Goal: Task Accomplishment & Management: Use online tool/utility

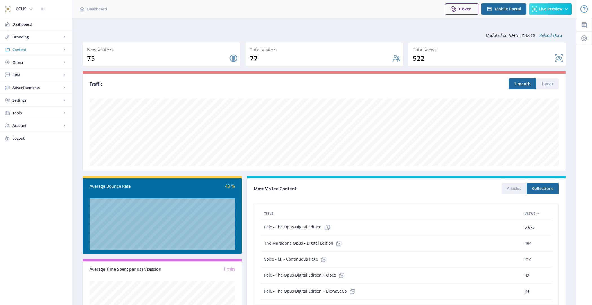
click at [35, 49] on span "Content" at bounding box center [37, 50] width 50 height 6
click at [40, 77] on span "Collections" at bounding box center [42, 75] width 48 height 6
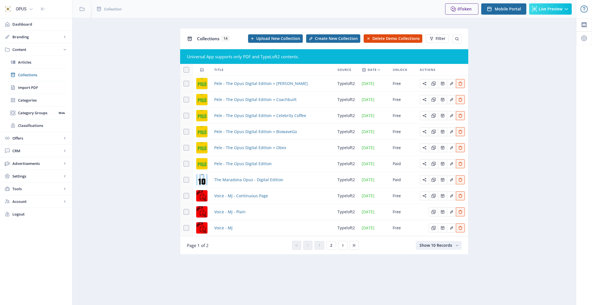
click at [426, 247] on button "Show 10 Records" at bounding box center [439, 246] width 46 height 8
click at [428, 262] on nb-option "Show 25 Records" at bounding box center [439, 266] width 44 height 10
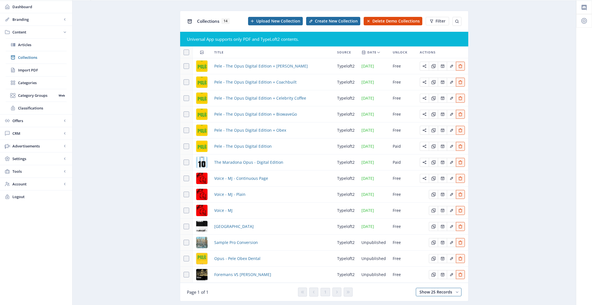
scroll to position [31, 0]
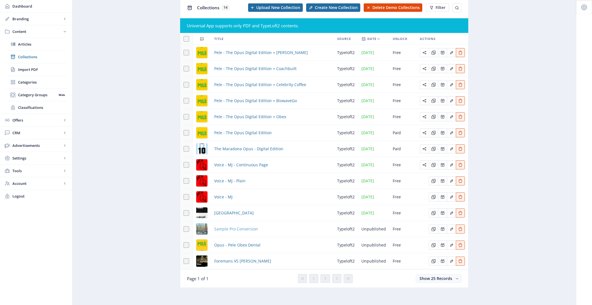
click at [233, 228] on span "Sample Pro Conversion" at bounding box center [236, 229] width 44 height 7
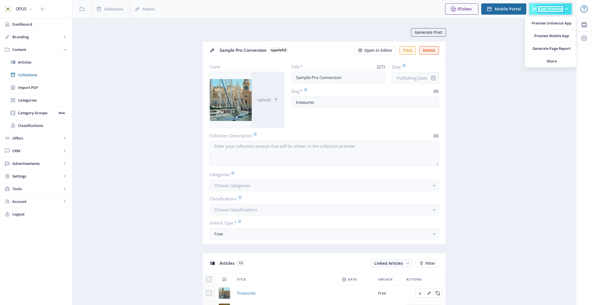
click at [540, 7] on span "Live Preview" at bounding box center [551, 9] width 24 height 5
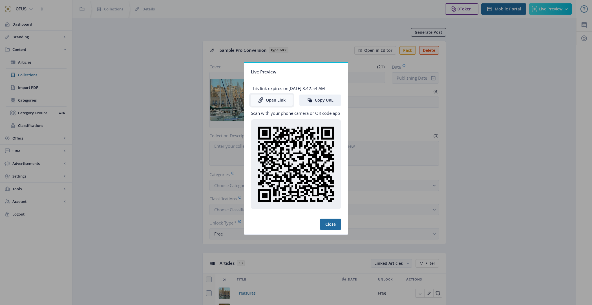
click at [267, 99] on link "Open Link" at bounding box center [272, 100] width 42 height 11
click at [326, 223] on button "Close" at bounding box center [330, 224] width 21 height 11
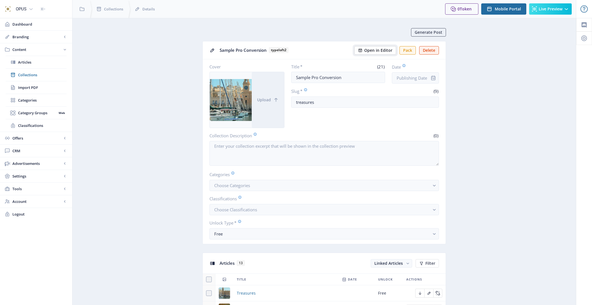
click at [375, 51] on span "Open in Editor" at bounding box center [378, 50] width 28 height 5
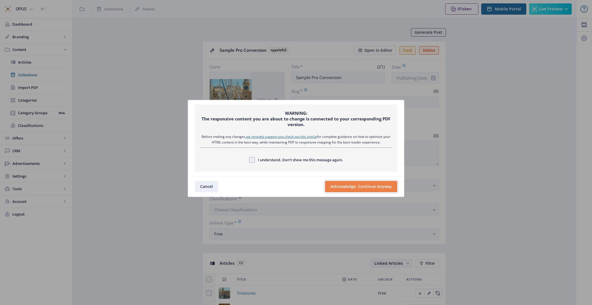
click at [366, 188] on button "Acknowledge, Continue Anyway" at bounding box center [361, 186] width 72 height 11
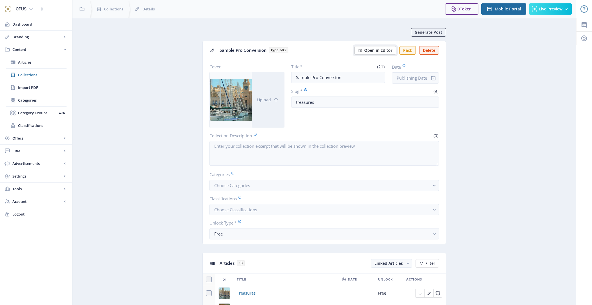
click at [379, 50] on span "Open in Editor" at bounding box center [378, 50] width 28 height 5
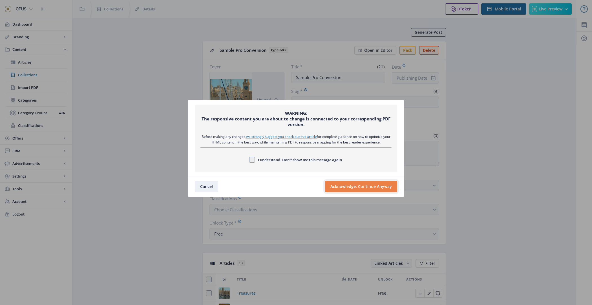
click at [363, 188] on button "Acknowledge, Continue Anyway" at bounding box center [361, 186] width 72 height 11
